Goal: Task Accomplishment & Management: Use online tool/utility

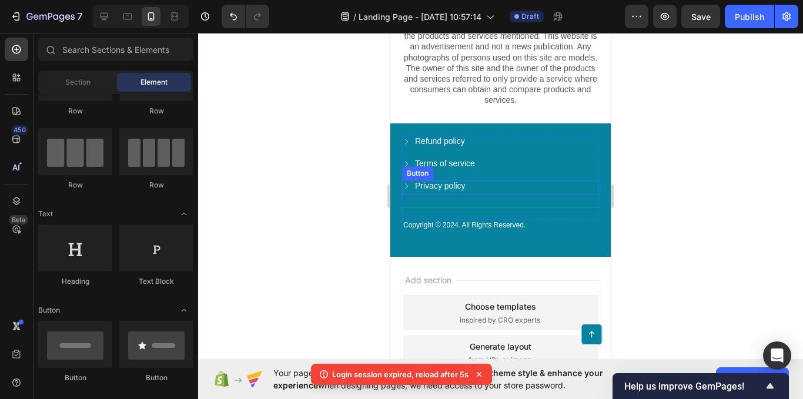
scroll to position [2940, 0]
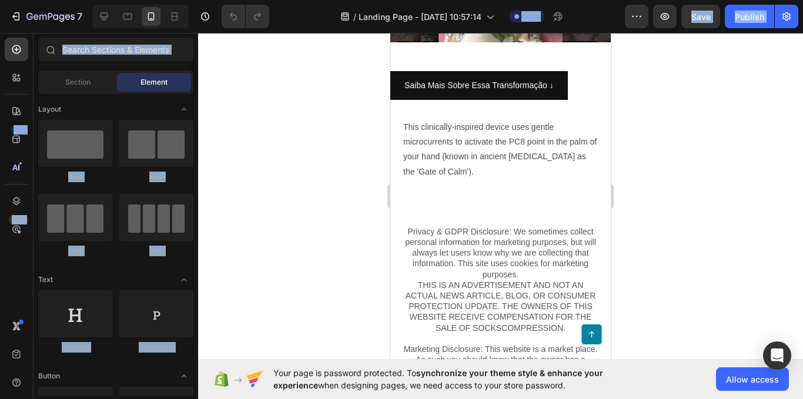
scroll to position [2234, 0]
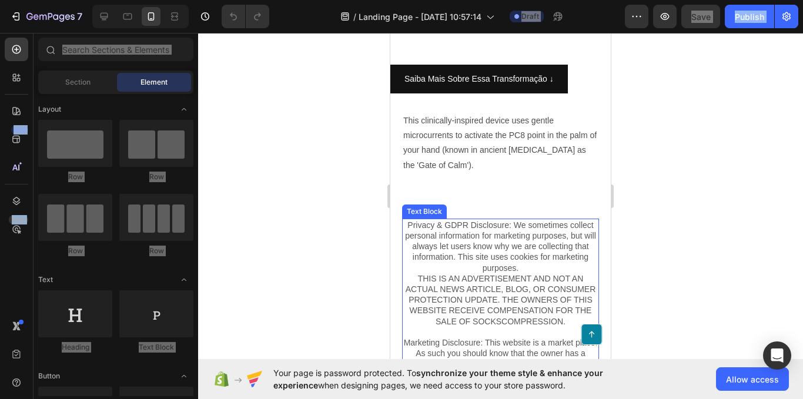
click at [577, 220] on p "Privacy & GDPR Disclosure: We sometimes collect personal information for market…" at bounding box center [500, 311] width 195 height 182
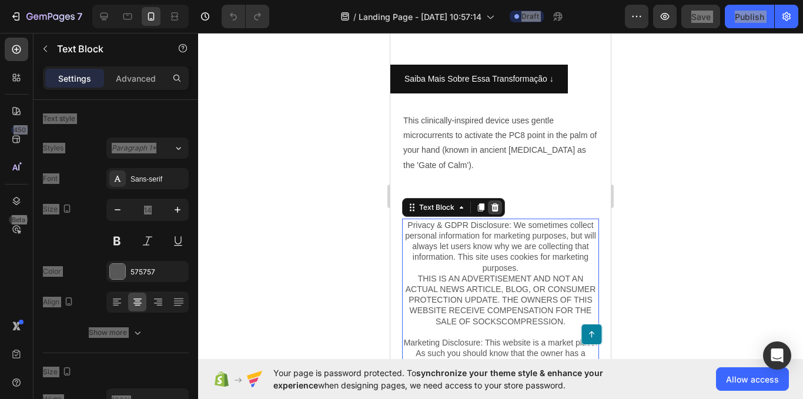
click at [494, 203] on icon at bounding box center [496, 207] width 8 height 8
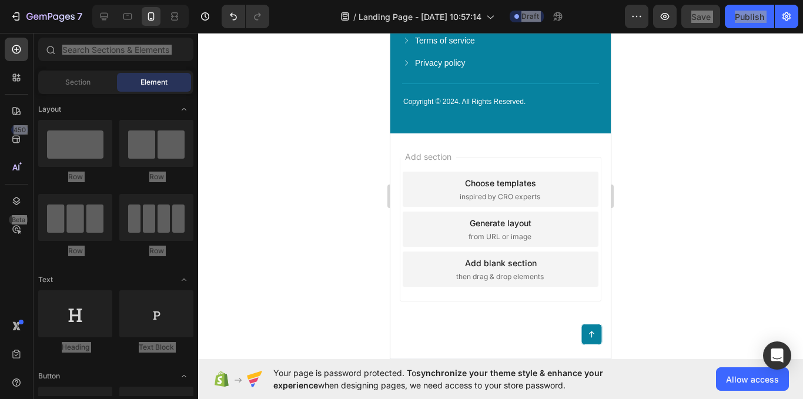
scroll to position [2520, 0]
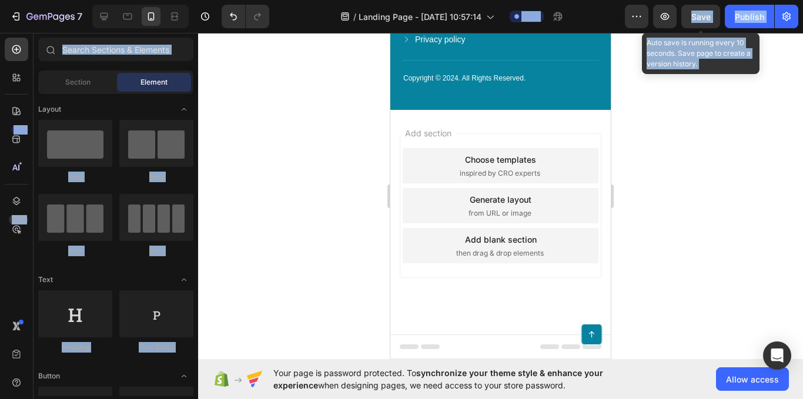
click at [687, 29] on div "7 / Landing Page - [DATE] 10:57:14 Draft Preview Save Auto save is running ever…" at bounding box center [401, 17] width 803 height 34
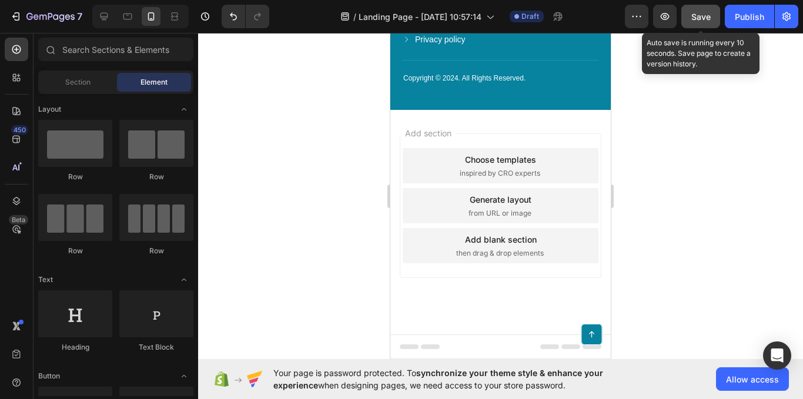
click at [685, 13] on button "Save" at bounding box center [700, 17] width 39 height 24
